Goal: Task Accomplishment & Management: Manage account settings

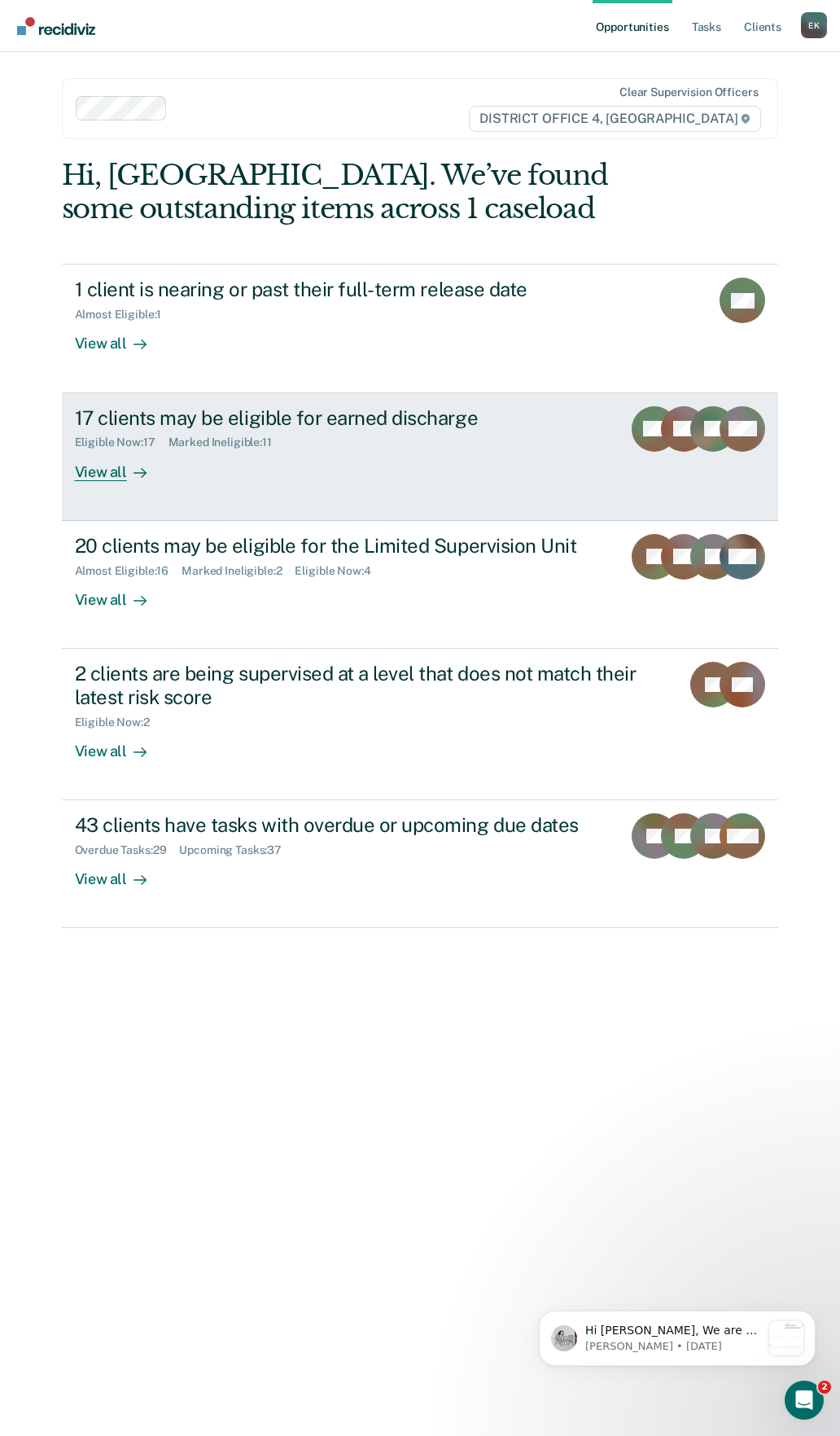
click at [397, 432] on div "Eligible Now : 17 Marked Ineligible : 11" at bounding box center [342, 439] width 535 height 20
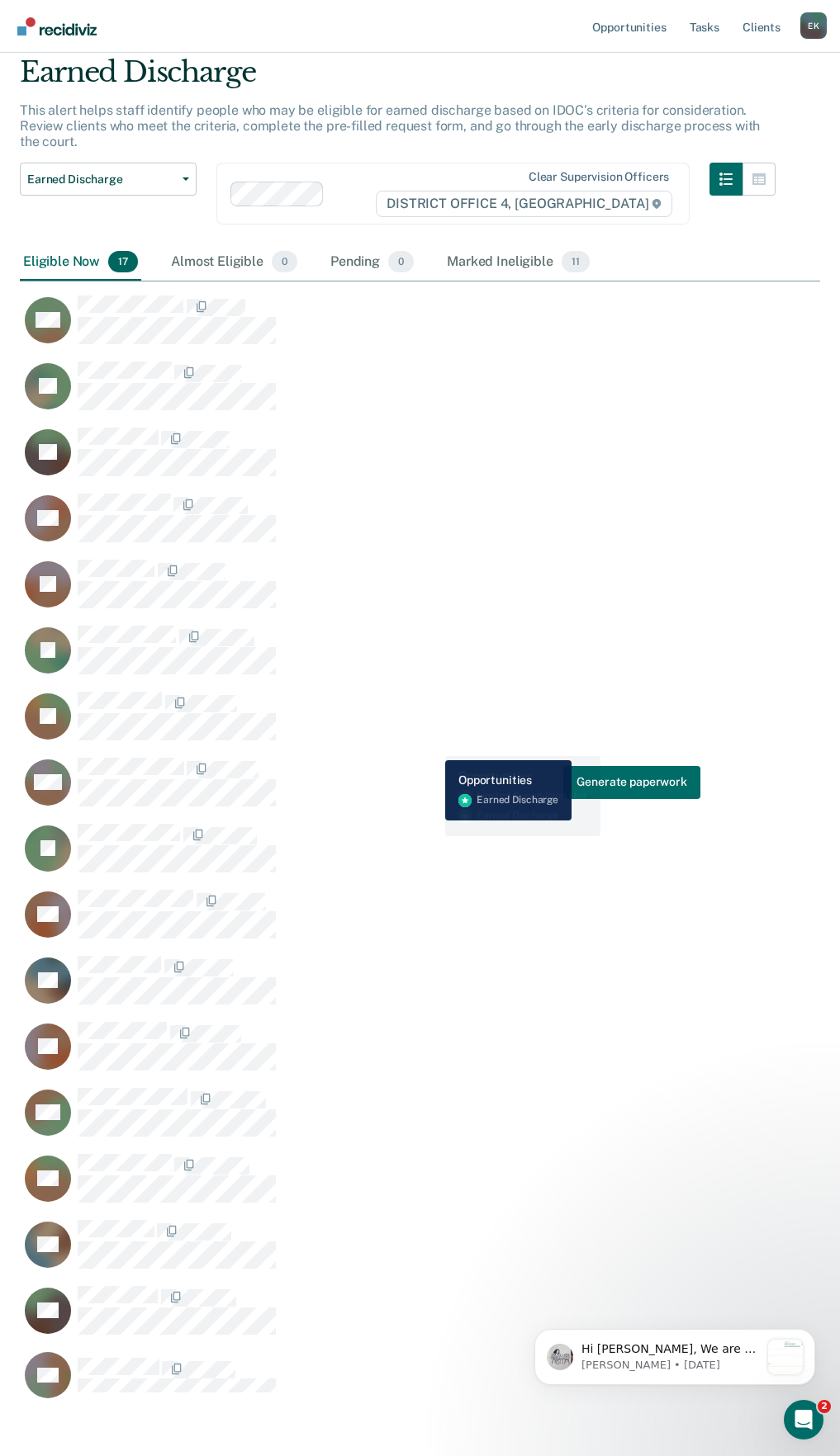
scroll to position [122, 0]
